Goal: Transaction & Acquisition: Book appointment/travel/reservation

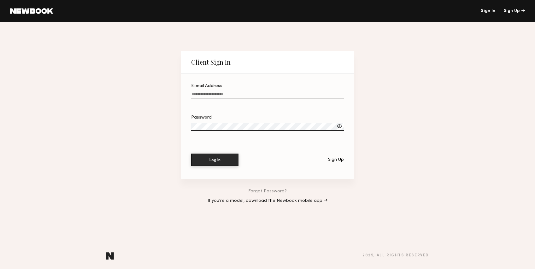
type input "**********"
click at [27, 13] on link at bounding box center [31, 11] width 43 height 6
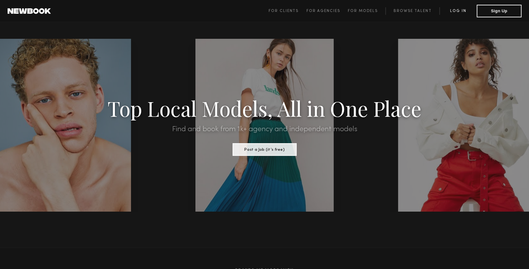
click at [449, 7] on span "For Clients For Agencies For Models Browse Talent Log in Sign Up" at bounding box center [395, 11] width 253 height 13
click at [452, 8] on link "Log in" at bounding box center [457, 11] width 37 height 8
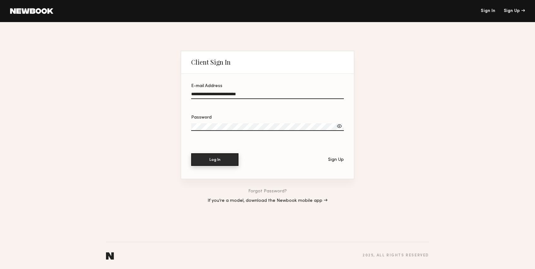
click at [207, 160] on button "Log In" at bounding box center [214, 159] width 47 height 13
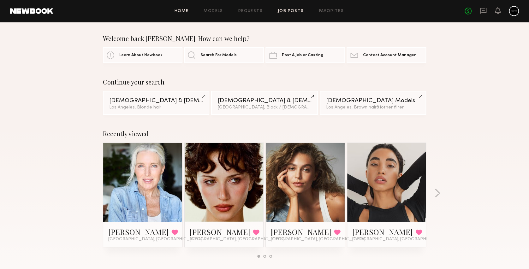
click at [283, 10] on link "Job Posts" at bounding box center [291, 11] width 26 height 4
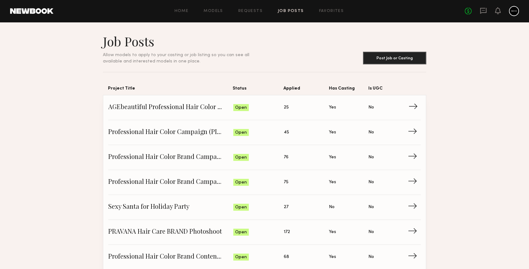
click at [412, 109] on span "→" at bounding box center [414, 107] width 13 height 9
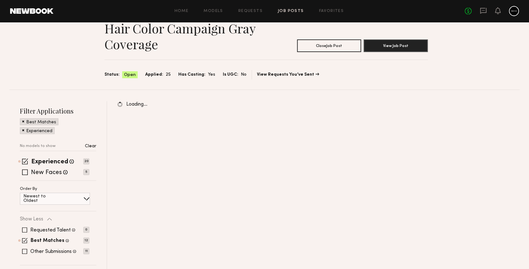
scroll to position [42, 0]
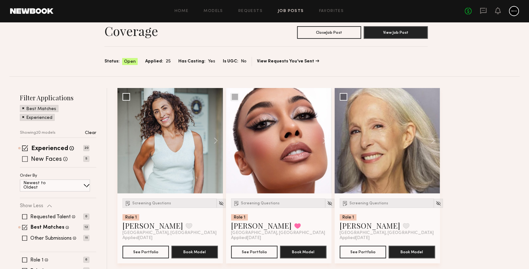
click at [26, 159] on span at bounding box center [25, 159] width 6 height 6
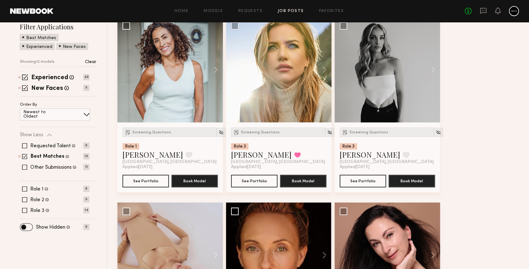
scroll to position [126, 0]
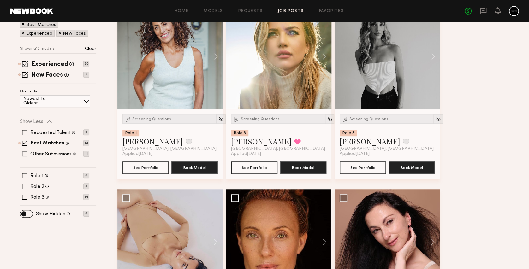
click at [24, 154] on span at bounding box center [24, 154] width 5 height 5
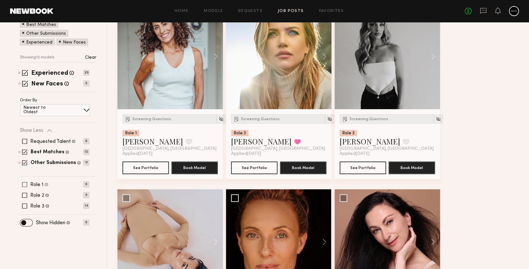
click at [27, 183] on div "Role 1 Female, 40–65, All ethnicities 6" at bounding box center [54, 184] width 69 height 5
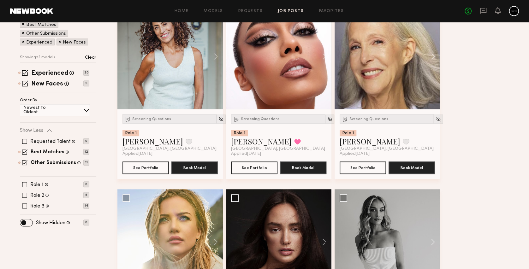
click at [25, 193] on span at bounding box center [24, 195] width 5 height 5
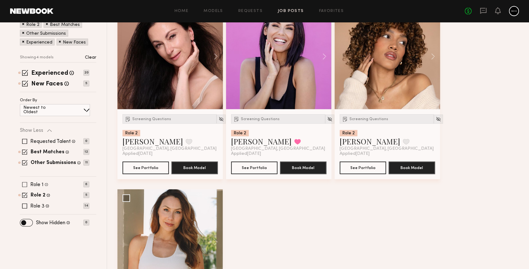
click at [24, 182] on span at bounding box center [24, 184] width 5 height 5
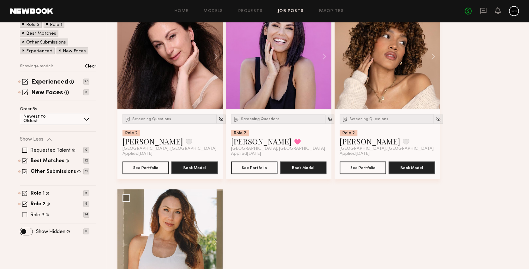
click at [24, 216] on span at bounding box center [24, 214] width 5 height 5
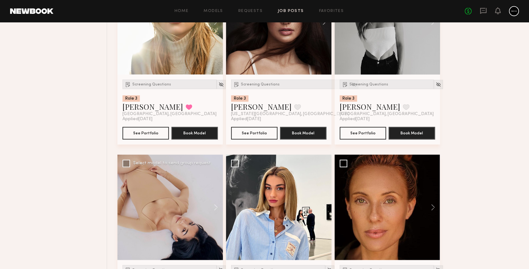
scroll to position [253, 0]
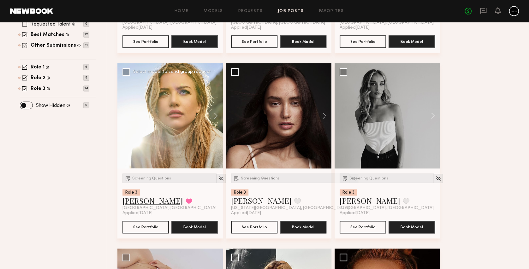
click at [140, 201] on link "[PERSON_NAME]" at bounding box center [152, 201] width 61 height 10
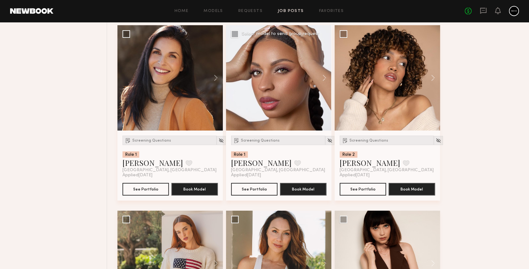
scroll to position [1010, 0]
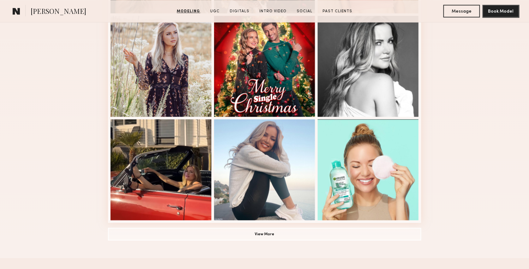
scroll to position [379, 0]
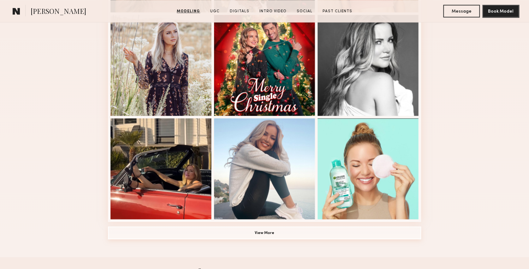
click at [253, 231] on button "View More" at bounding box center [264, 233] width 313 height 13
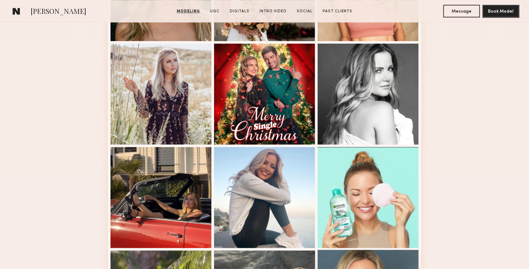
scroll to position [337, 0]
